Goal: Transaction & Acquisition: Purchase product/service

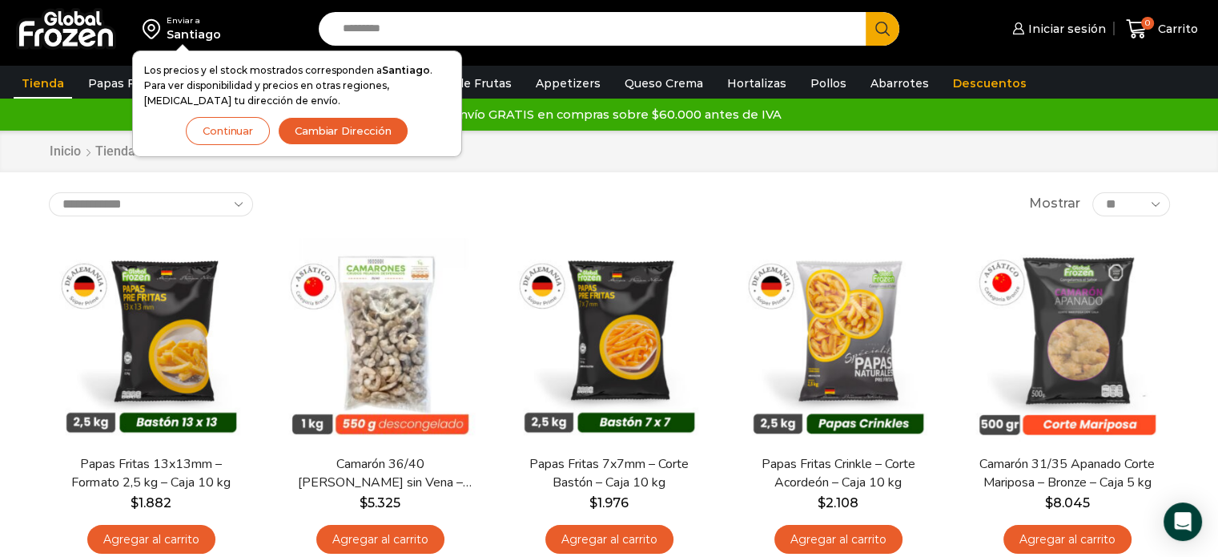
click at [218, 131] on button "Continuar" at bounding box center [228, 131] width 84 height 28
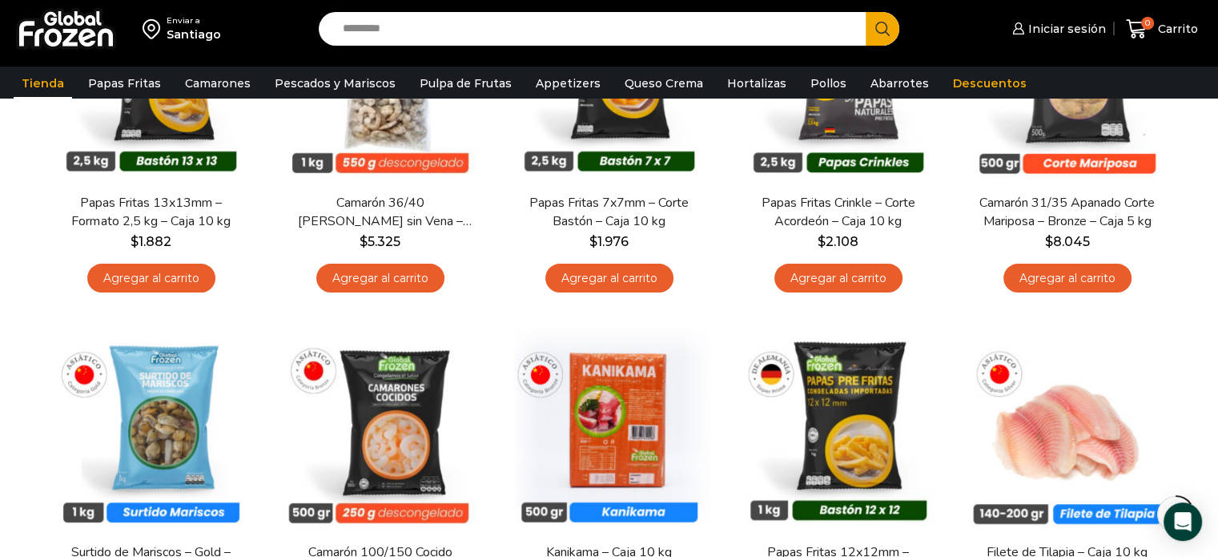
scroll to position [250, 0]
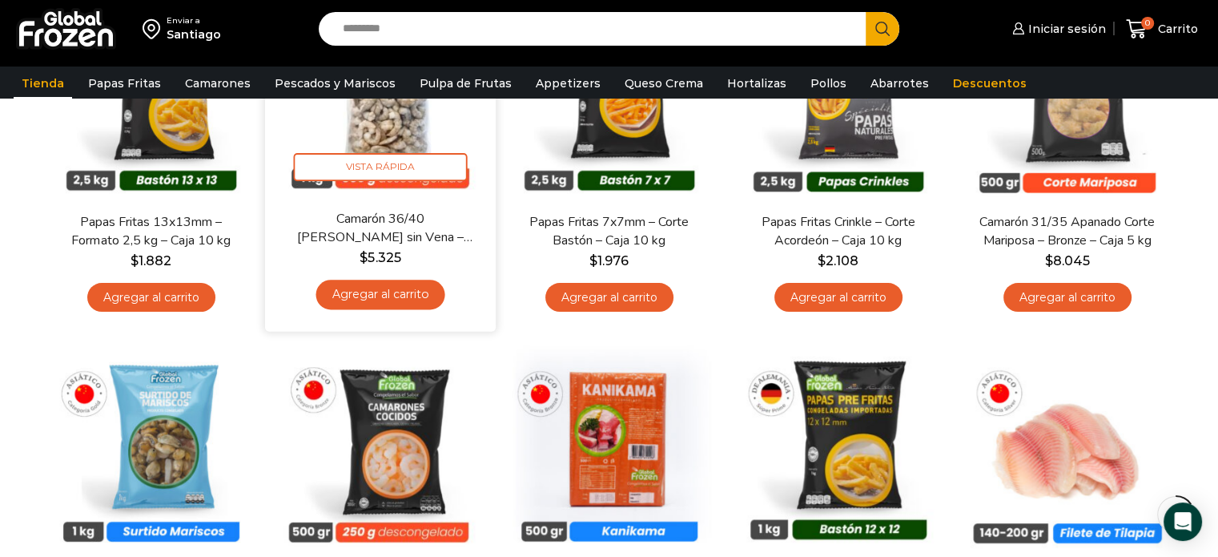
click at [368, 136] on img at bounding box center [380, 93] width 207 height 207
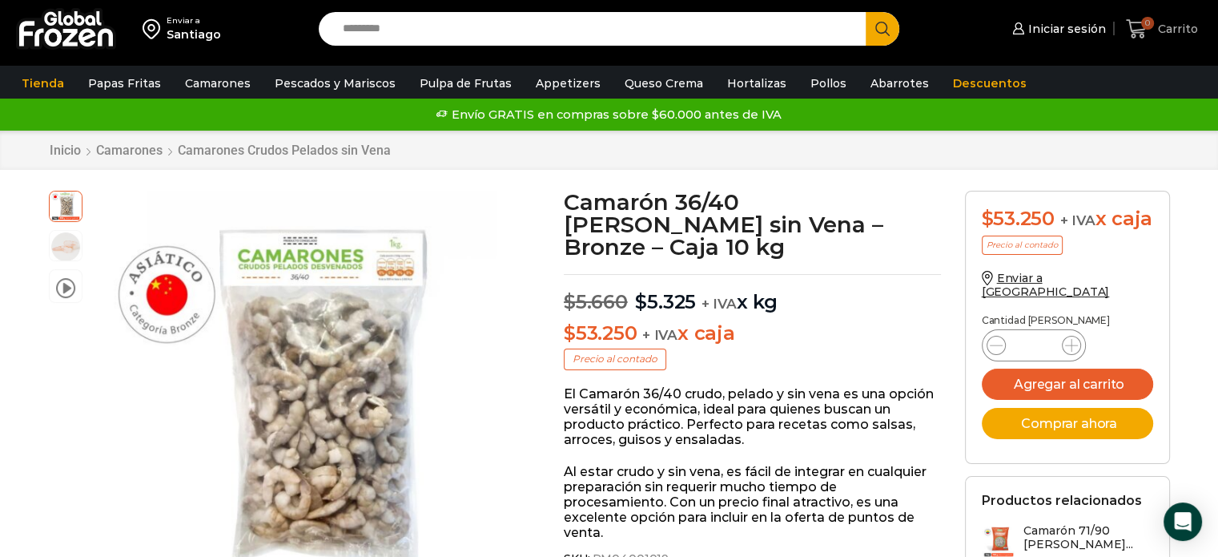
click at [1179, 34] on span "Carrito" at bounding box center [1176, 29] width 44 height 16
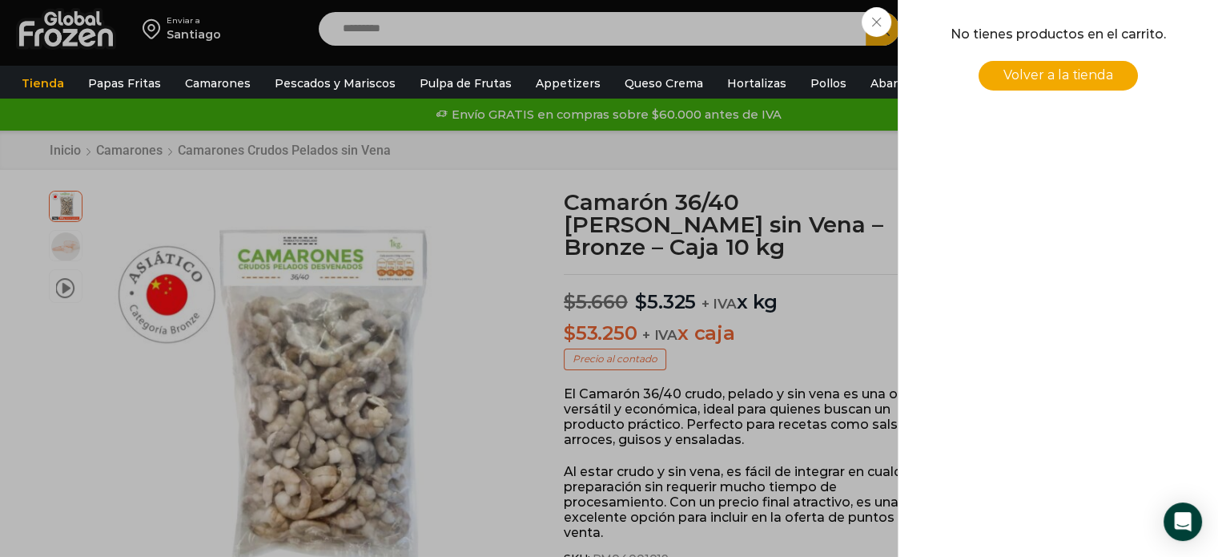
click at [1122, 27] on div "0 [GEOGRAPHIC_DATA] 0 0 Shopping Cart No tienes productos en el carrito. Volver…" at bounding box center [1162, 29] width 80 height 38
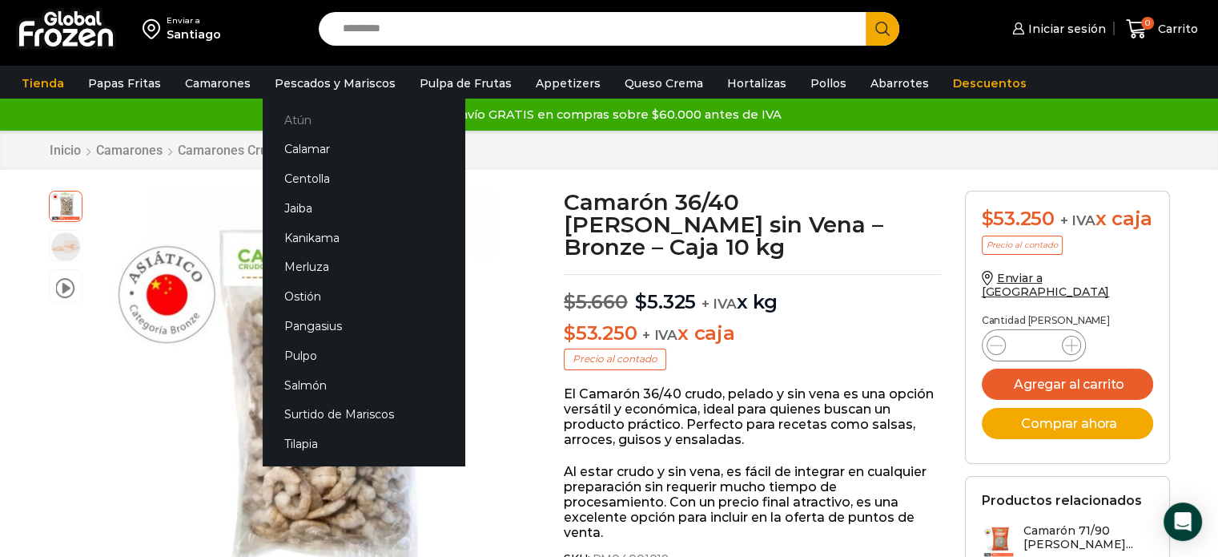
click at [301, 115] on link "Atún" at bounding box center [364, 120] width 202 height 30
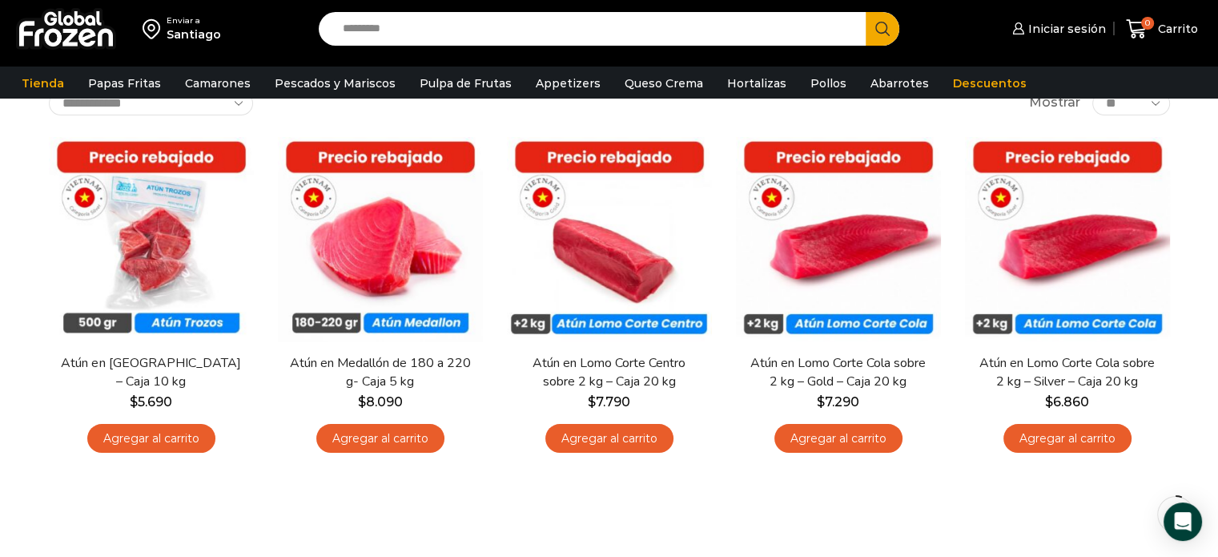
scroll to position [240, 0]
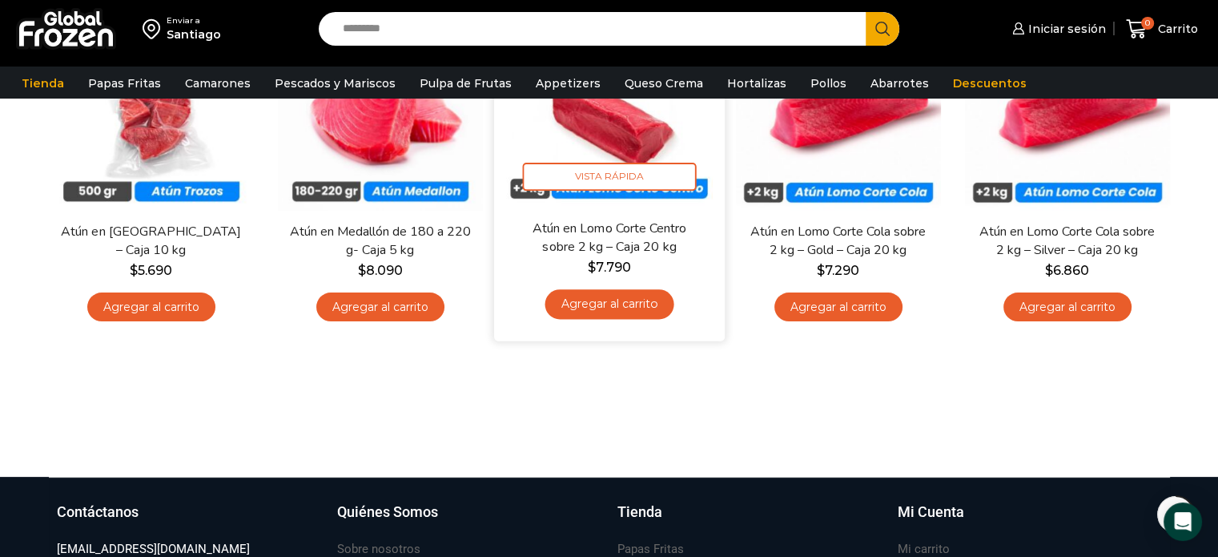
click at [618, 140] on img at bounding box center [609, 103] width 207 height 207
